Goal: Task Accomplishment & Management: Manage account settings

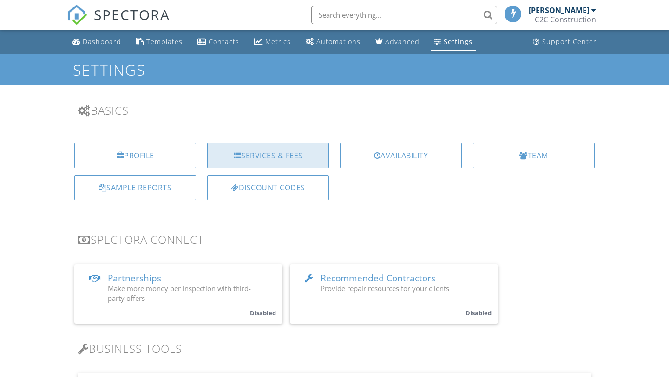
click at [271, 160] on div "Services & Fees" at bounding box center [268, 155] width 122 height 25
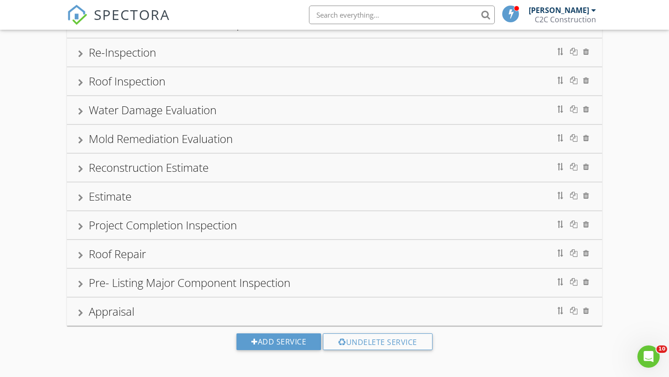
scroll to position [150, 0]
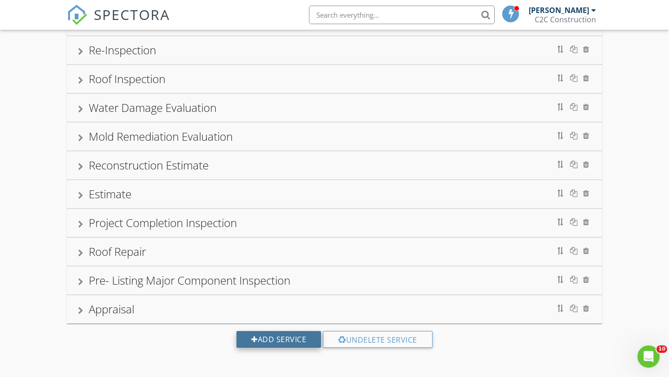
click at [282, 338] on div "Add Service" at bounding box center [278, 339] width 85 height 17
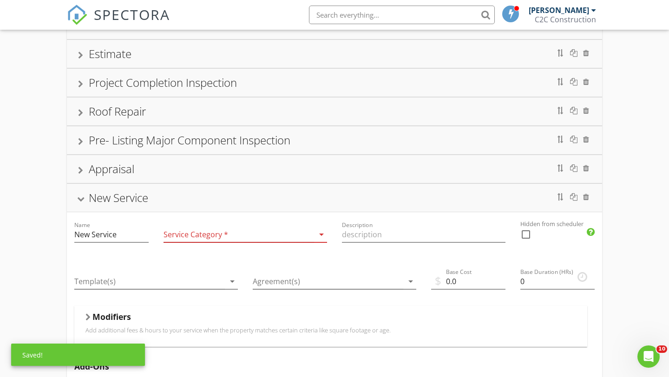
scroll to position [325, 0]
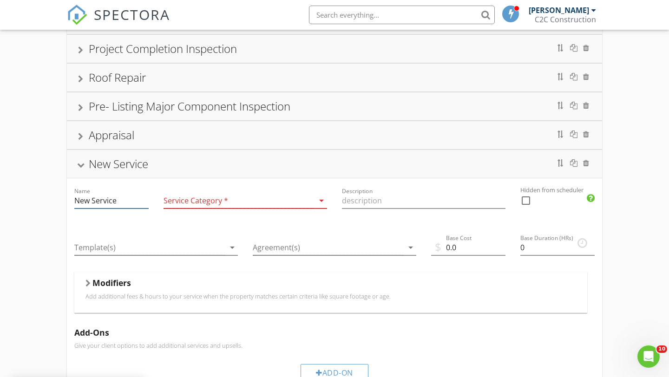
click at [124, 203] on input "New Service" at bounding box center [111, 200] width 74 height 15
type input "N"
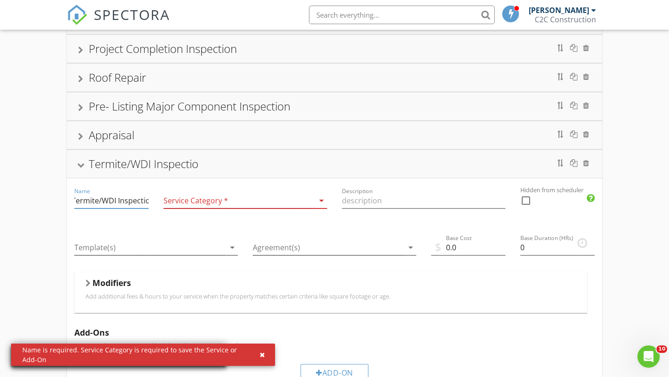
scroll to position [0, 7]
type input "Termite/WDI Inspection"
click at [179, 204] on div at bounding box center [238, 200] width 150 height 15
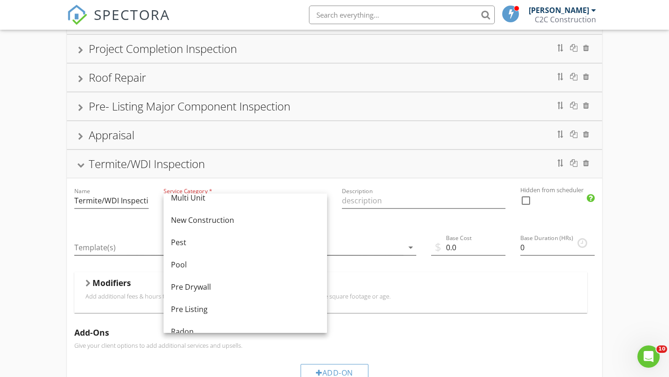
scroll to position [290, 0]
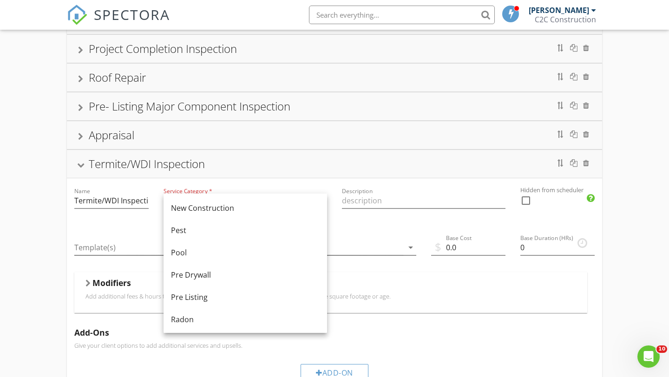
click at [194, 230] on div "Pest" at bounding box center [245, 230] width 149 height 11
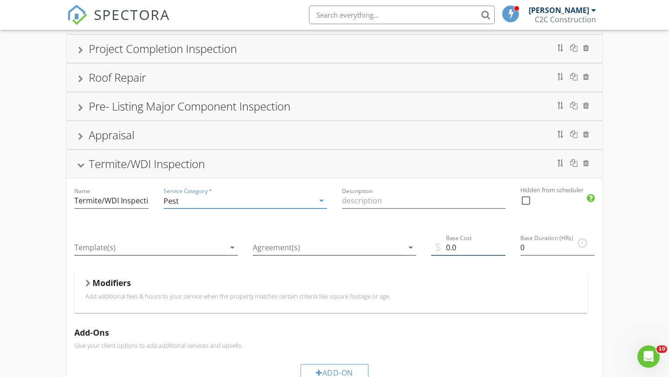
click at [444, 247] on input "0.0" at bounding box center [468, 247] width 74 height 15
type input "150.0"
click at [201, 247] on div at bounding box center [149, 247] width 150 height 15
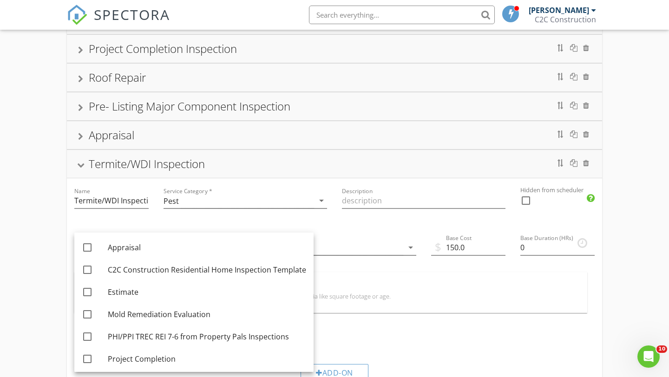
click at [377, 281] on div "Modifiers" at bounding box center [330, 285] width 490 height 14
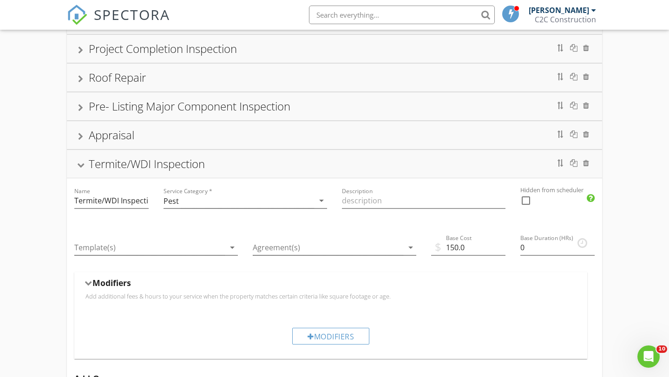
click at [260, 291] on div "Modifiers" at bounding box center [330, 285] width 490 height 14
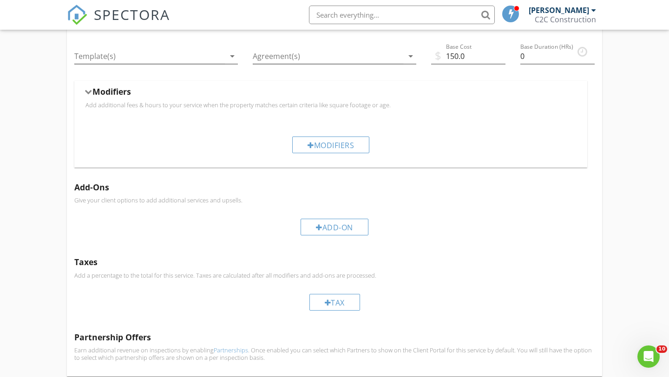
scroll to position [522, 0]
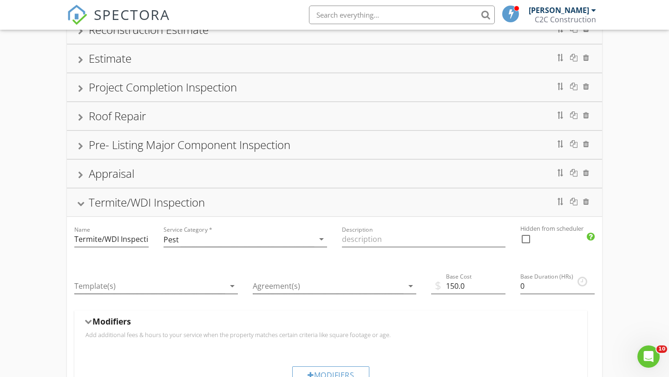
scroll to position [288, 0]
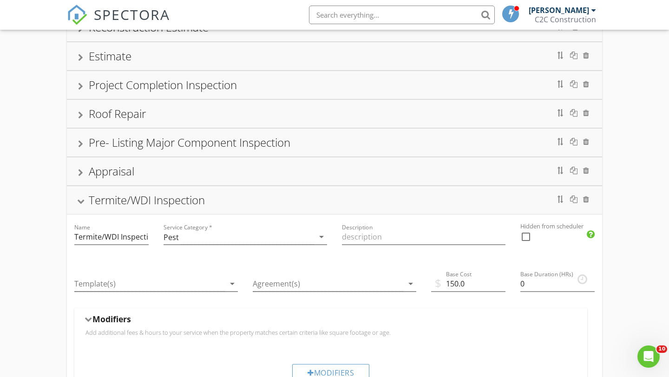
click at [668, 158] on html "SPECTORA [PERSON_NAME] C2C Construction Role: Inspector Change Role Dashboard N…" at bounding box center [334, 185] width 669 height 946
click at [365, 178] on div "Appraisal" at bounding box center [334, 171] width 513 height 17
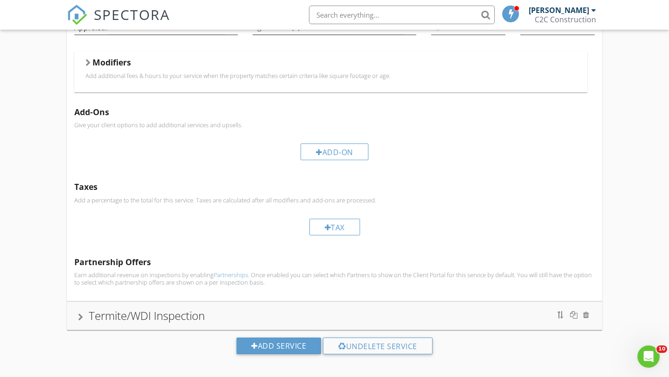
scroll to position [523, 0]
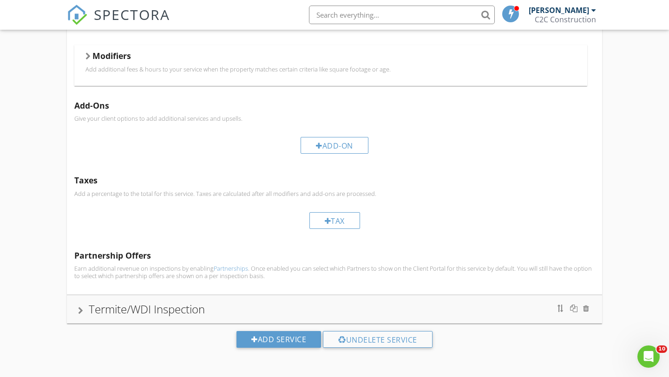
click at [260, 308] on div "Termite/WDI Inspection" at bounding box center [334, 309] width 513 height 17
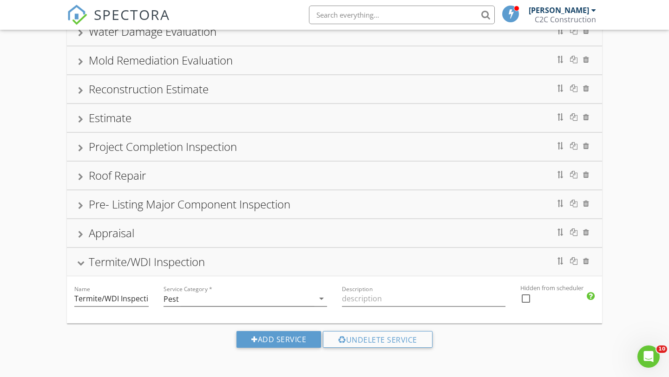
scroll to position [471, 0]
